Goal: Task Accomplishment & Management: Complete application form

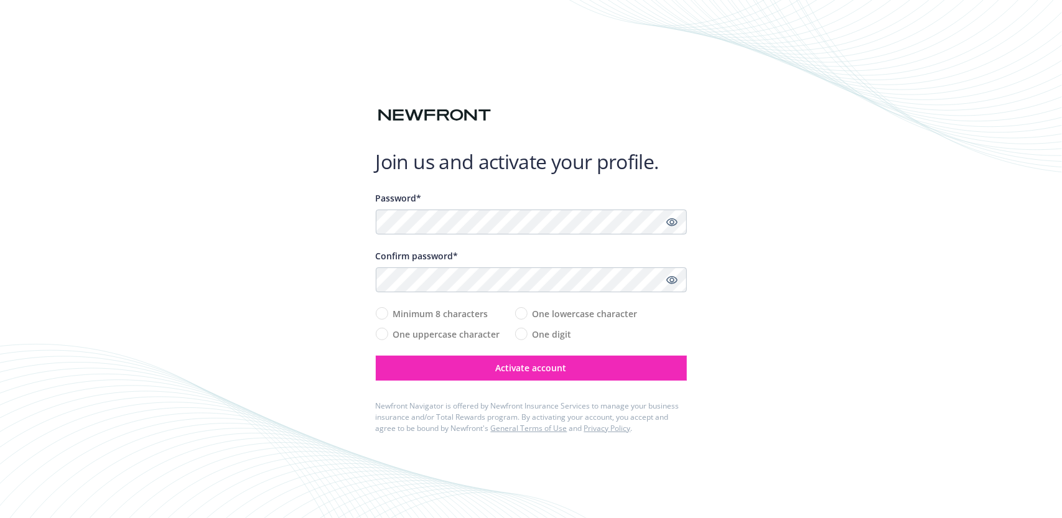
click at [376, 235] on div at bounding box center [376, 235] width 0 height 0
click at [668, 226] on icon "Show password" at bounding box center [671, 222] width 11 height 11
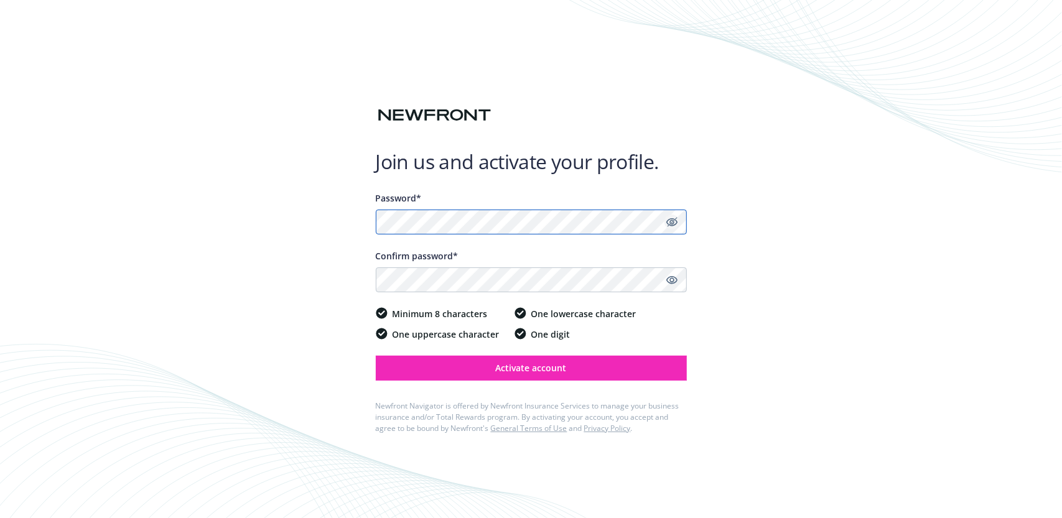
click at [309, 230] on div "Join us and activate your profile. Password* Confirm password* Minimum 8 charac…" at bounding box center [531, 259] width 1062 height 518
click at [322, 215] on div "Join us and activate your profile. Password* Confirm password* Minimum 8 charac…" at bounding box center [531, 259] width 1062 height 518
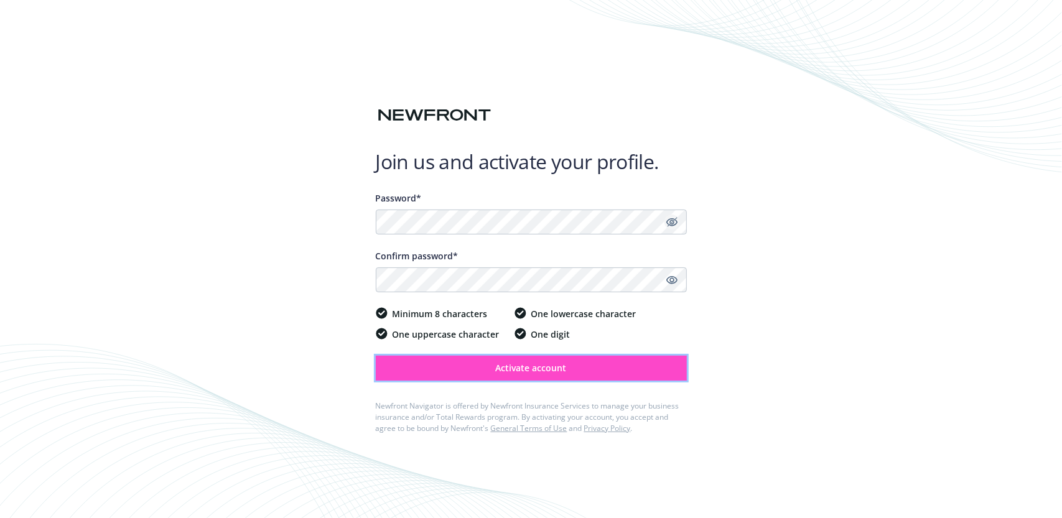
click at [498, 365] on span "Activate account" at bounding box center [531, 368] width 71 height 12
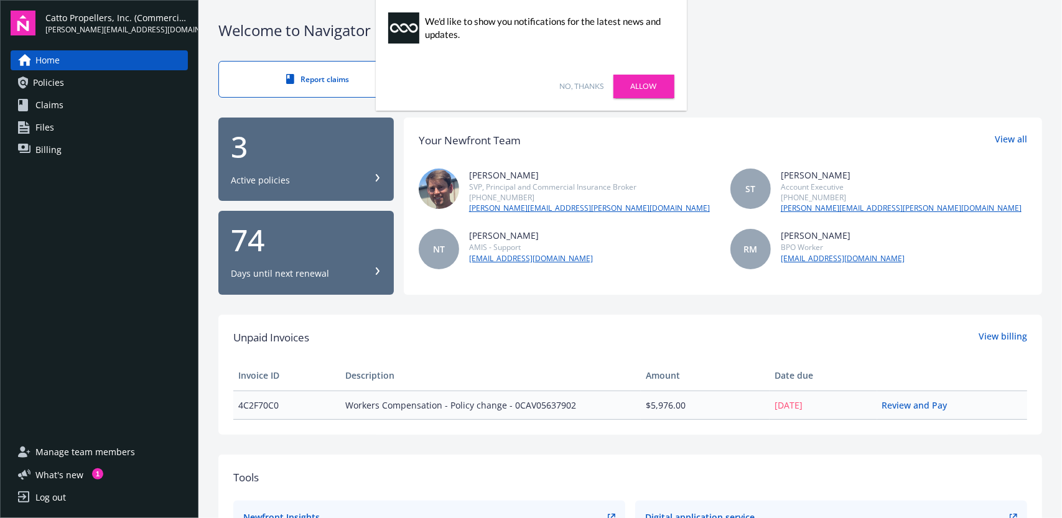
click at [592, 84] on link "No, thanks" at bounding box center [582, 86] width 44 height 11
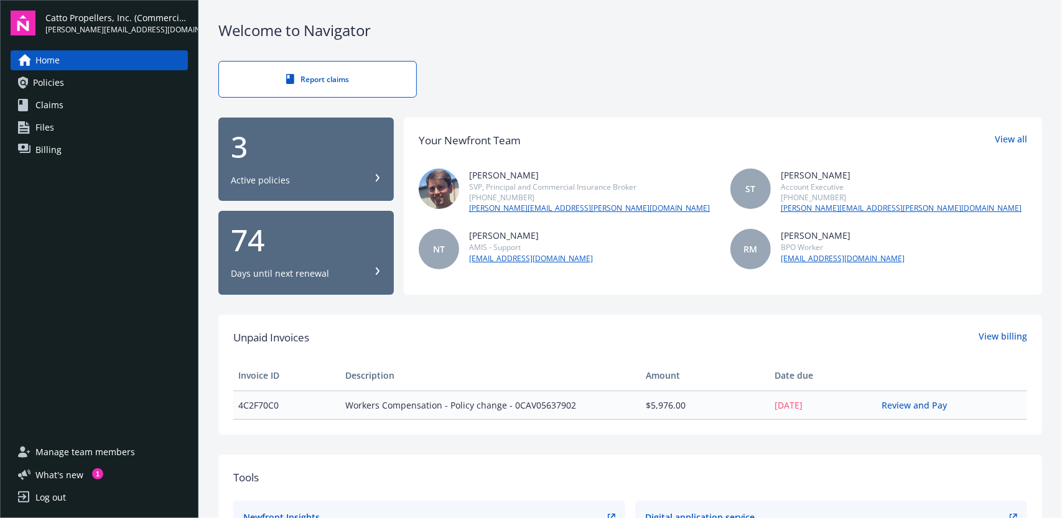
click at [55, 78] on span "Policies" at bounding box center [48, 83] width 31 height 20
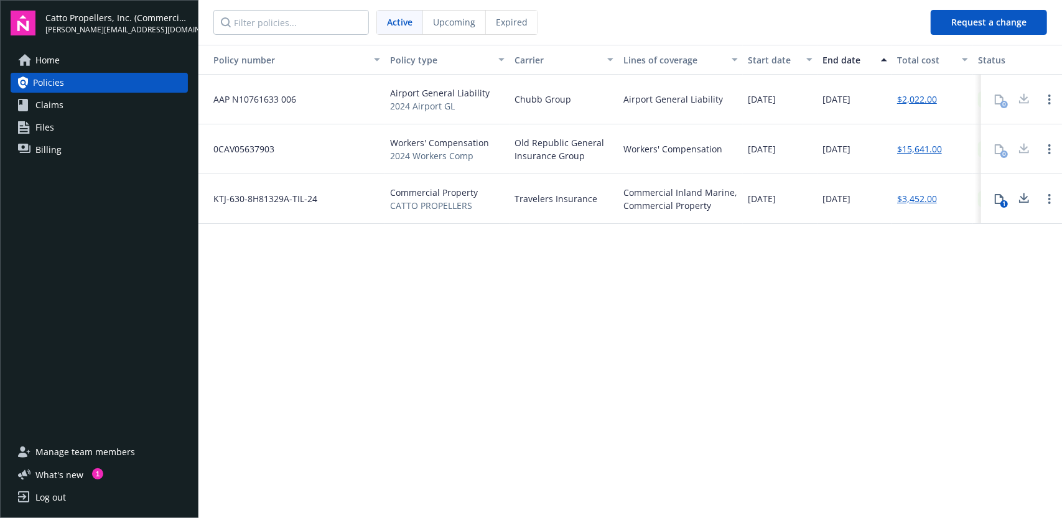
click at [454, 27] on span "Upcoming" at bounding box center [454, 22] width 42 height 13
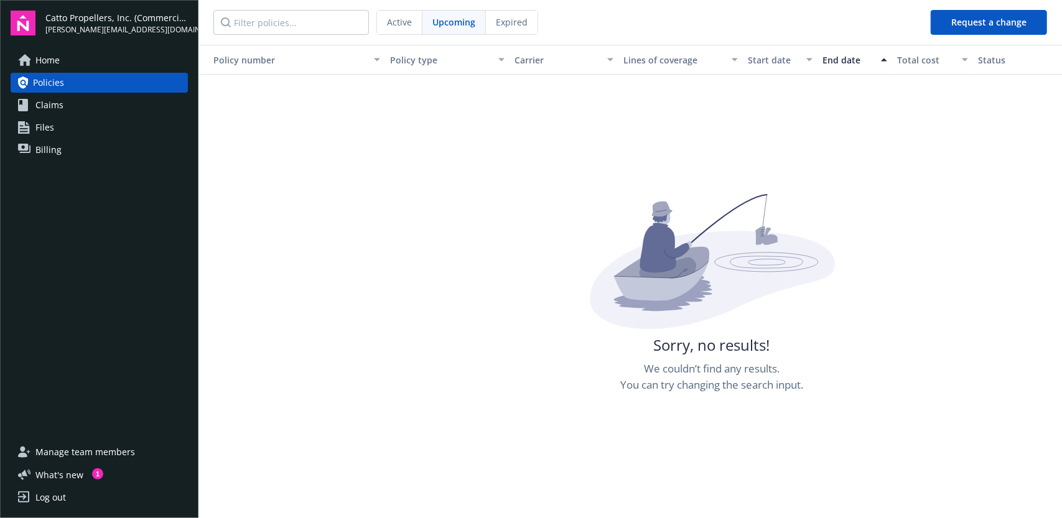
click at [499, 24] on span "Expired" at bounding box center [512, 22] width 32 height 13
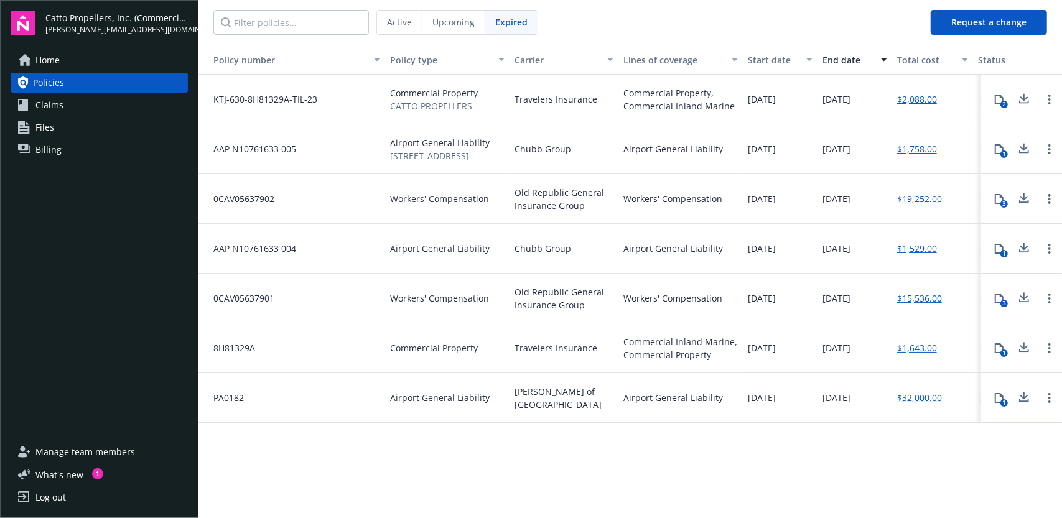
click at [409, 24] on span "Active" at bounding box center [399, 22] width 25 height 13
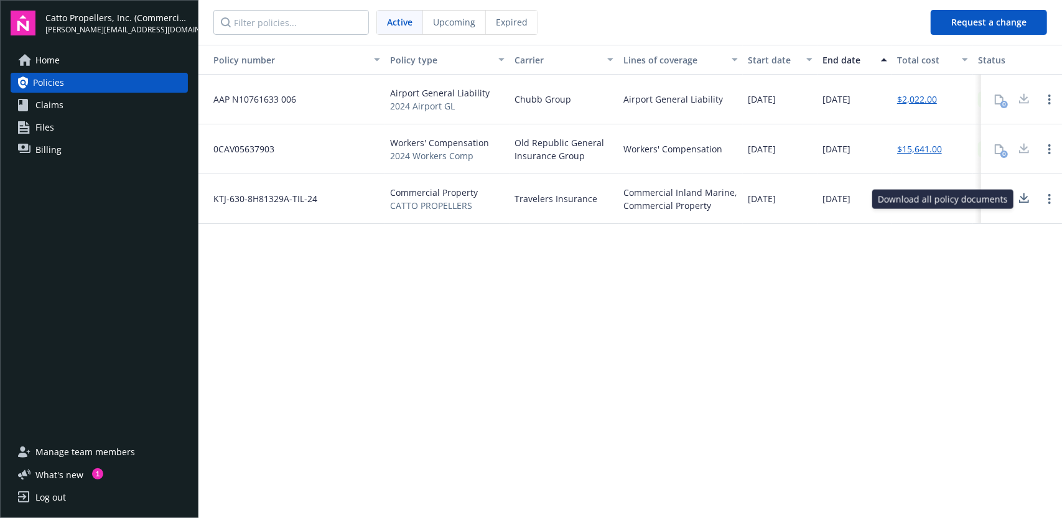
click at [1026, 194] on icon at bounding box center [1024, 199] width 15 height 16
click at [1025, 100] on div at bounding box center [1024, 99] width 25 height 25
click at [1046, 96] on link "Open options" at bounding box center [1049, 99] width 15 height 15
click at [1048, 75] on div "0" at bounding box center [1021, 100] width 81 height 50
click at [1048, 144] on link "Open options" at bounding box center [1049, 149] width 15 height 15
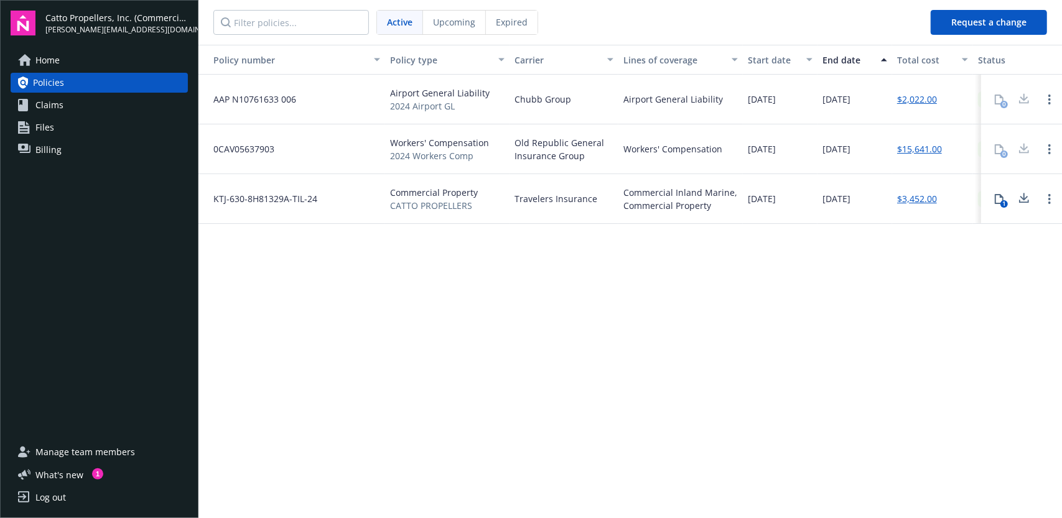
click at [884, 331] on div "Policy number Policy type Carrier Lines of coverage Start date End date Total c…" at bounding box center [630, 281] width 864 height 472
